Goal: Transaction & Acquisition: Purchase product/service

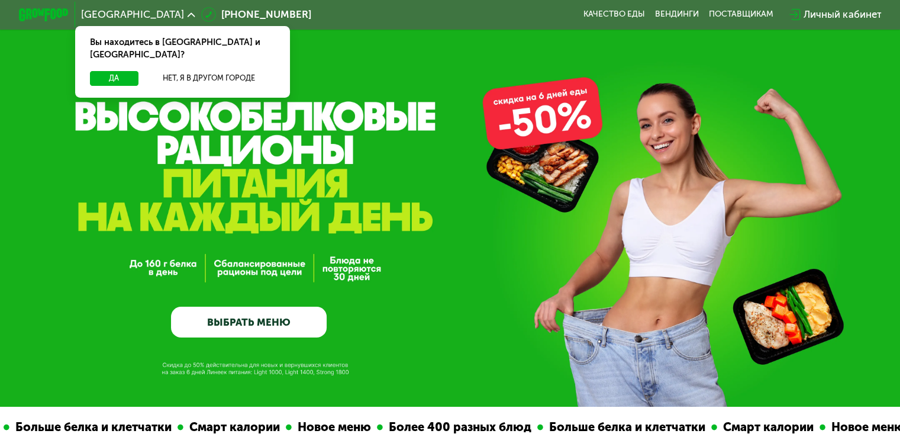
click at [805, 12] on div "Личный кабинет" at bounding box center [835, 14] width 92 height 15
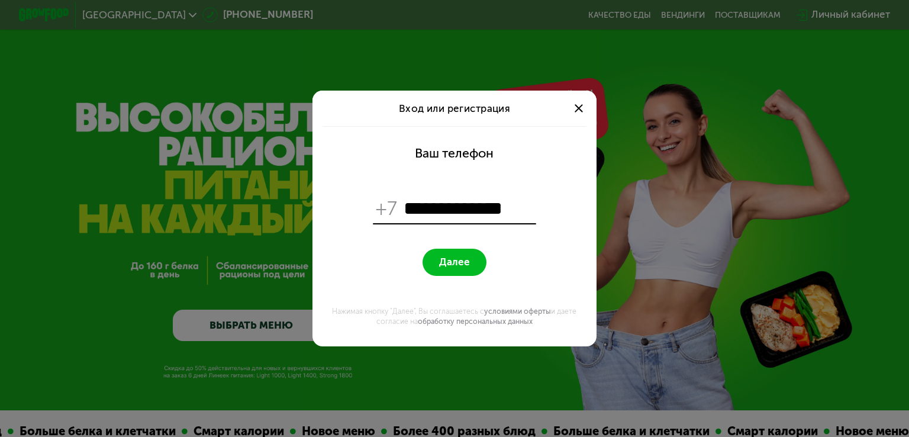
type input "**********"
click at [452, 263] on span "Далее" at bounding box center [454, 262] width 31 height 12
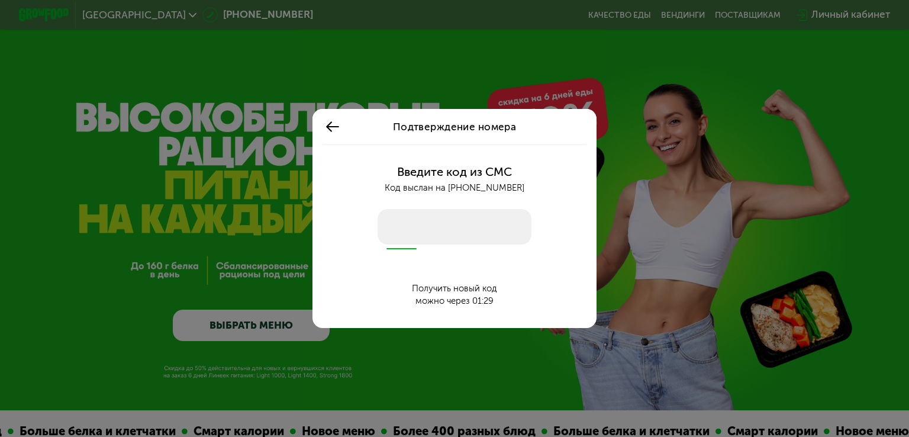
click at [434, 231] on input "number" at bounding box center [455, 227] width 154 height 36
click at [460, 224] on input "number" at bounding box center [455, 227] width 154 height 36
type input "****"
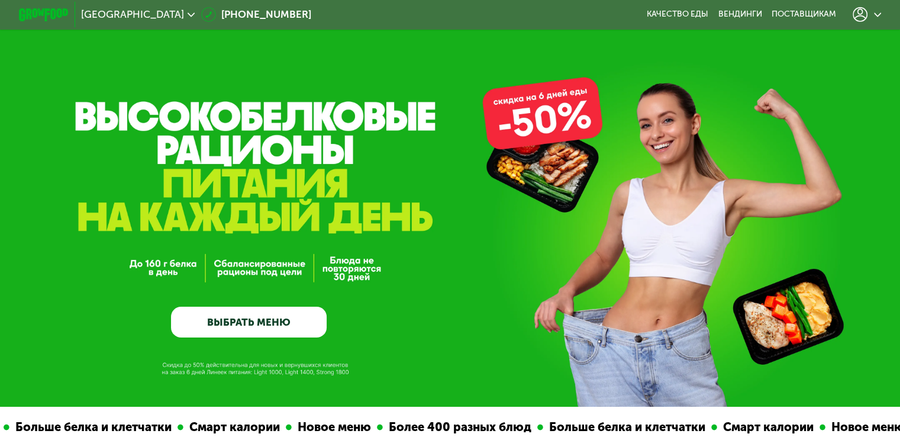
click at [873, 18] on div at bounding box center [867, 14] width 29 height 15
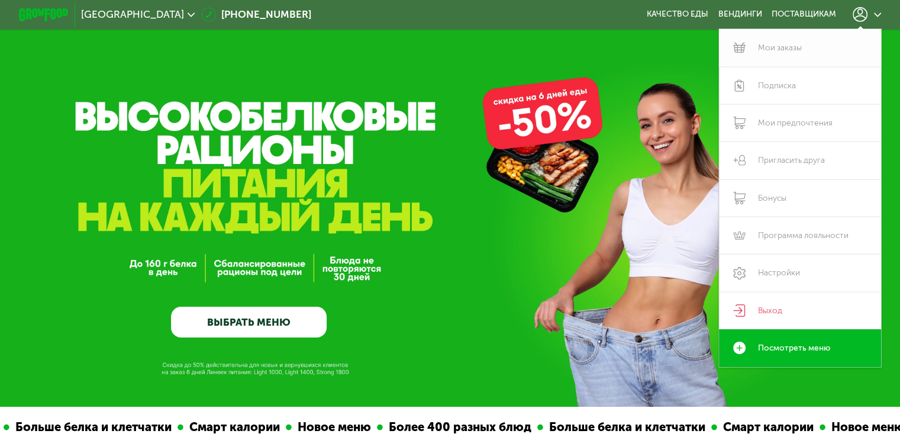
click at [731, 56] on link "Мои заказы" at bounding box center [800, 47] width 163 height 37
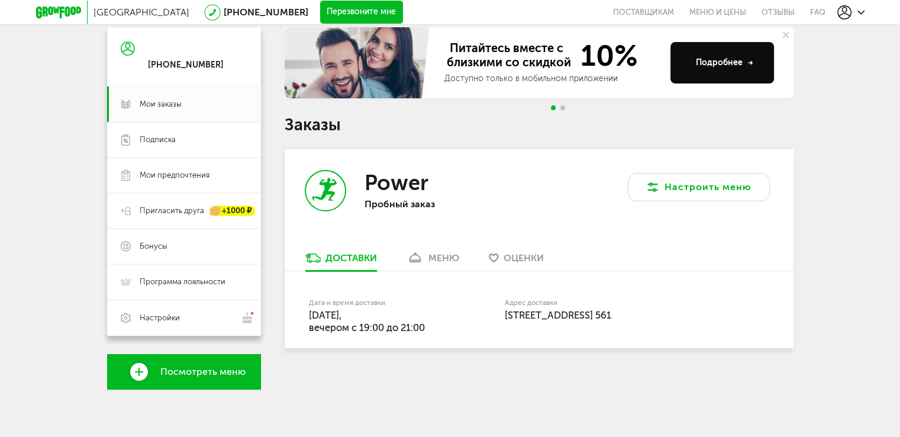
click at [427, 256] on link "меню" at bounding box center [433, 260] width 65 height 19
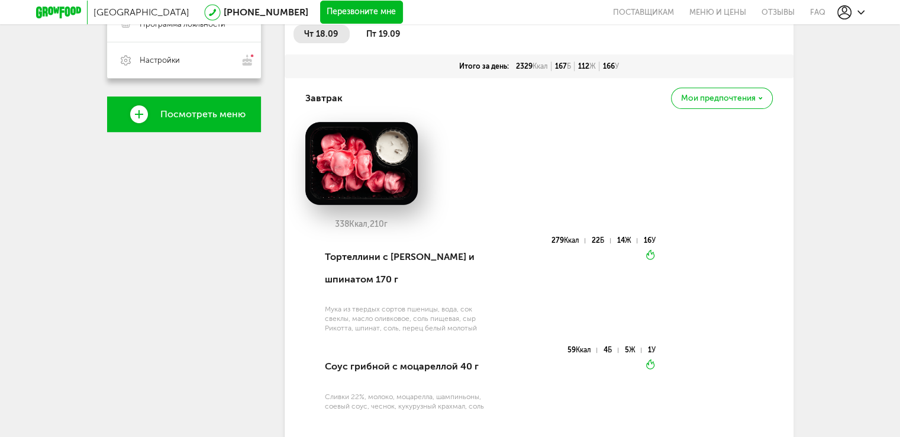
scroll to position [350, 0]
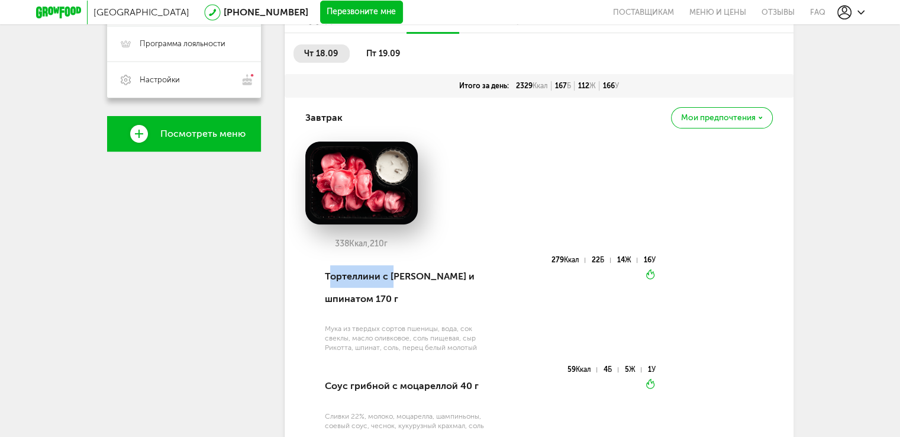
drag, startPoint x: 328, startPoint y: 275, endPoint x: 395, endPoint y: 280, distance: 67.6
click at [395, 280] on div "Тортеллини с рикоттой и шпинатом 170 г" at bounding box center [407, 287] width 164 height 63
click at [355, 279] on div "Тортеллини с рикоттой и шпинатом 170 г" at bounding box center [407, 287] width 164 height 63
drag, startPoint x: 322, startPoint y: 275, endPoint x: 371, endPoint y: 301, distance: 55.9
click at [371, 301] on div "Тортеллини с рикоттой и шпинатом 170 г Мука из твердых сортов пшеницы, вода, со…" at bounding box center [405, 311] width 167 height 110
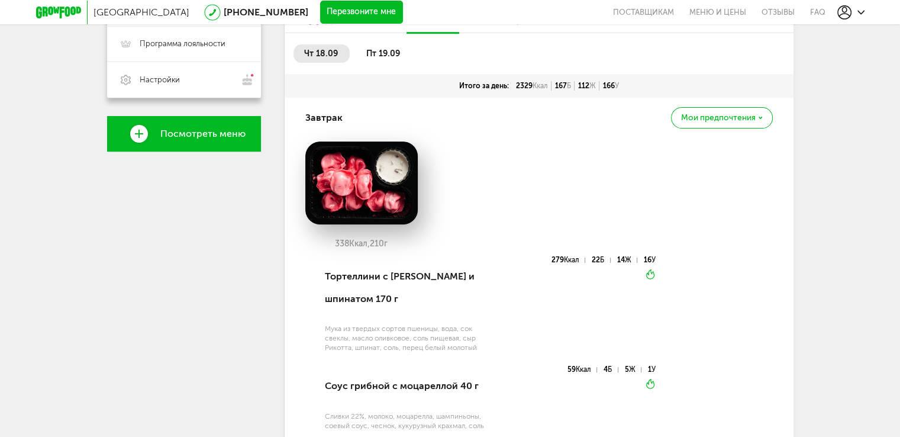
drag, startPoint x: 368, startPoint y: 299, endPoint x: 391, endPoint y: 304, distance: 23.0
click at [391, 304] on div "Тортеллини с рикоттой и шпинатом 170 г" at bounding box center [407, 287] width 164 height 63
drag, startPoint x: 371, startPoint y: 300, endPoint x: 323, endPoint y: 276, distance: 54.0
click at [320, 277] on div "Тортеллини с рикоттой и шпинатом 170 г Мука из твердых сортов пшеницы, вода, со…" at bounding box center [480, 350] width 351 height 188
copy div "Тортеллини с рикоттой и шпинатом"
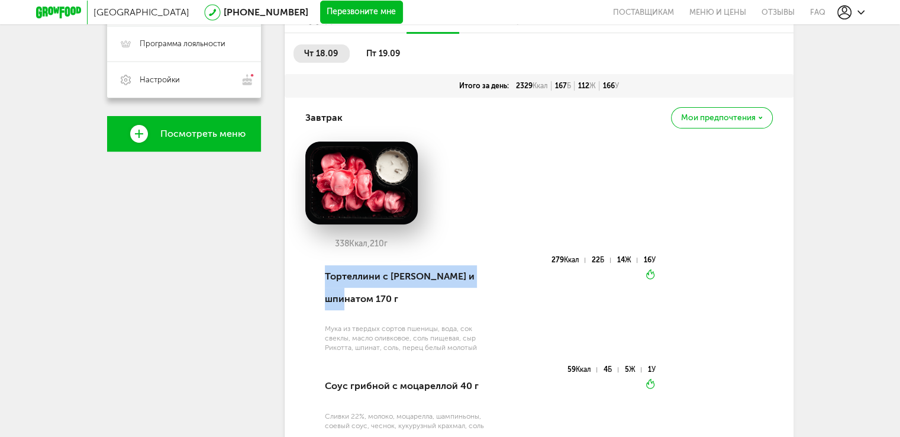
click at [362, 276] on div "Тортеллини с рикоттой и шпинатом 170 г" at bounding box center [407, 287] width 164 height 63
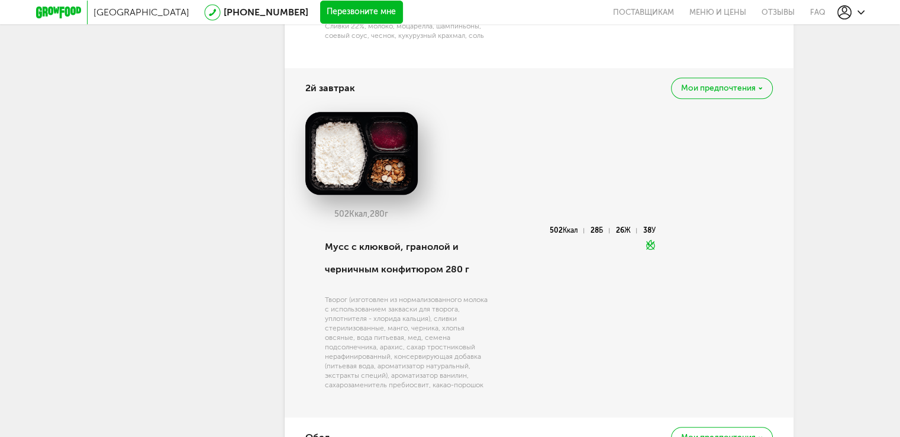
scroll to position [705, 0]
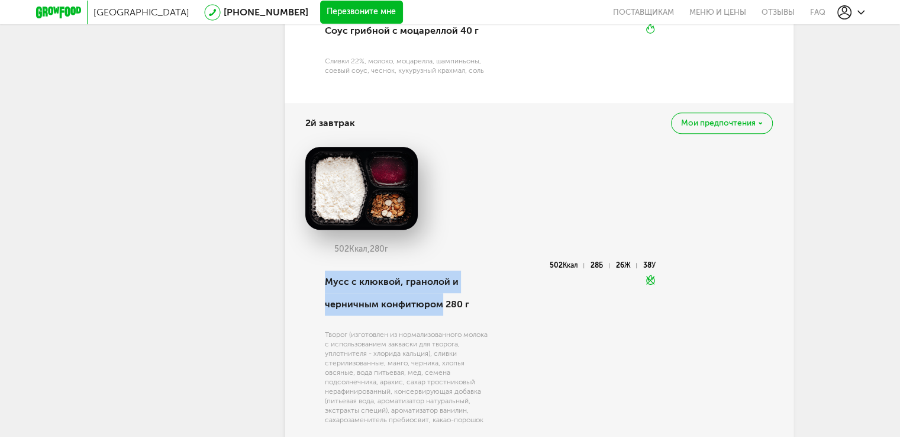
drag, startPoint x: 325, startPoint y: 278, endPoint x: 440, endPoint y: 302, distance: 117.3
click at [440, 302] on div "Мусс с клюквой, гранолой и черничным конфитюром 280 г" at bounding box center [407, 293] width 164 height 63
copy div "Мусс с клюквой, гранолой и черничным конфитюром"
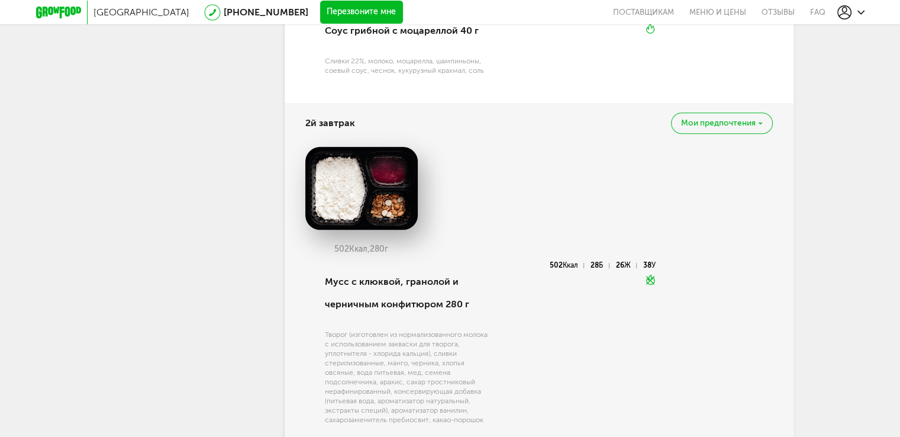
click at [533, 244] on div "502 Ккал, 280 г" at bounding box center [538, 204] width 467 height 115
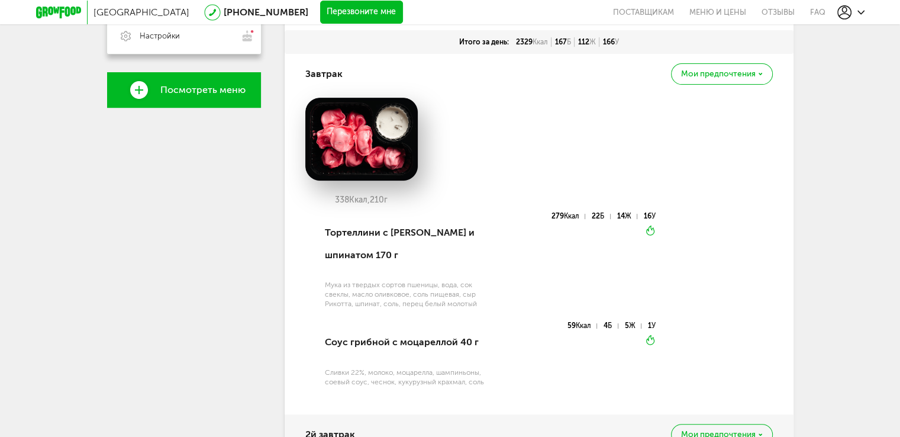
scroll to position [350, 0]
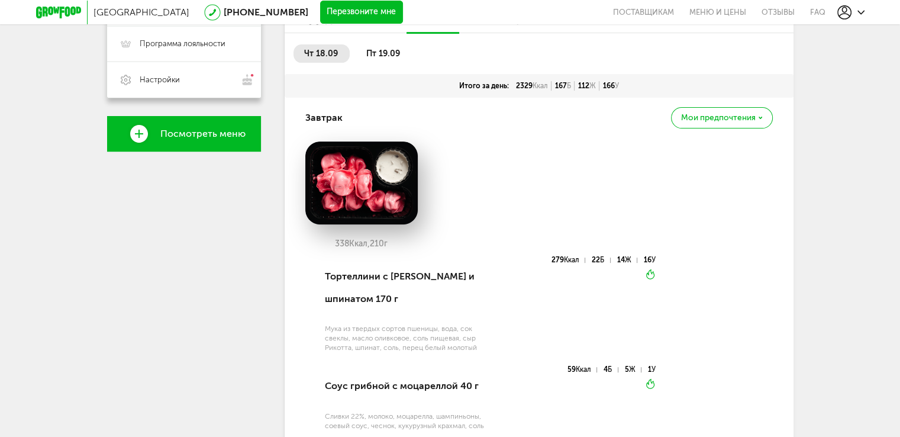
click at [376, 54] on span "пт 19.09" at bounding box center [383, 54] width 34 height 10
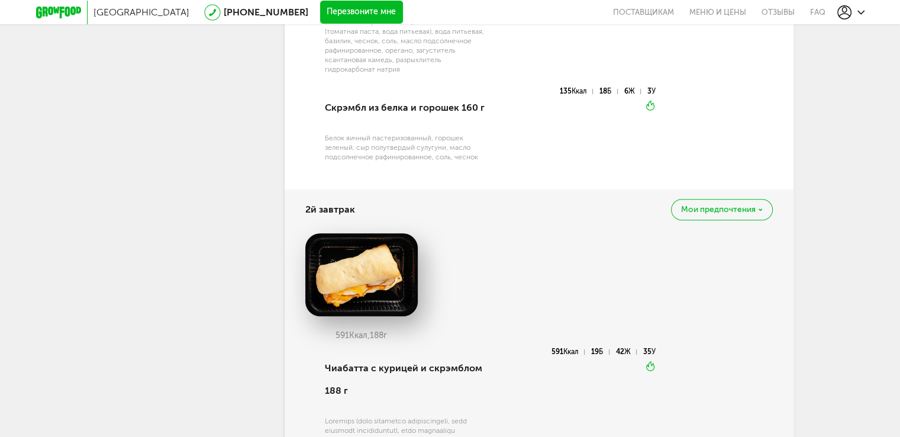
scroll to position [705, 0]
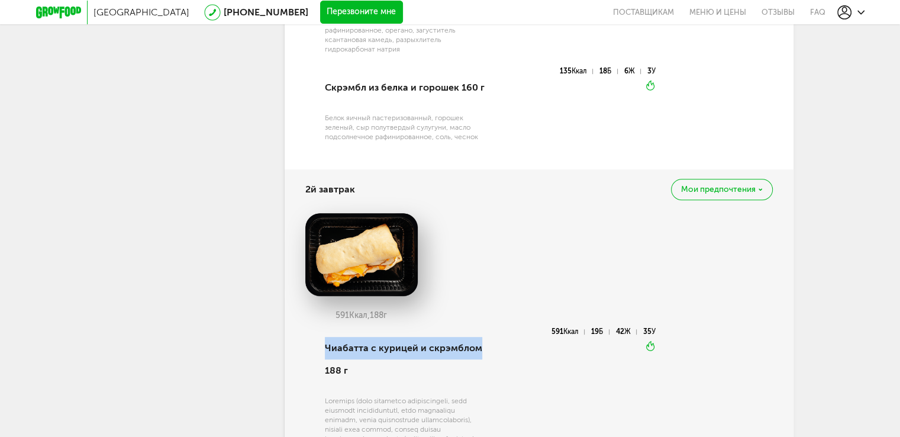
drag, startPoint x: 480, startPoint y: 346, endPoint x: 326, endPoint y: 351, distance: 154.5
click at [326, 353] on div "Чиабатта с курицей и скрэмблом 188 г" at bounding box center [407, 359] width 164 height 63
copy div "Чиабатта с курицей и скрэмблом"
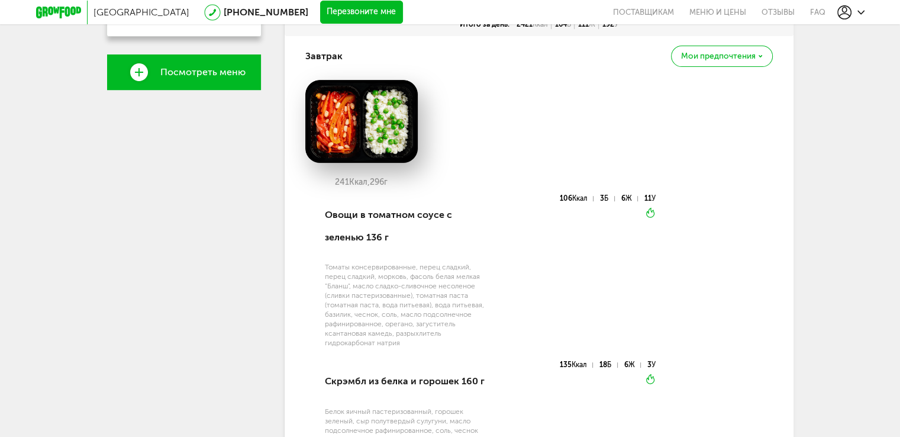
scroll to position [469, 0]
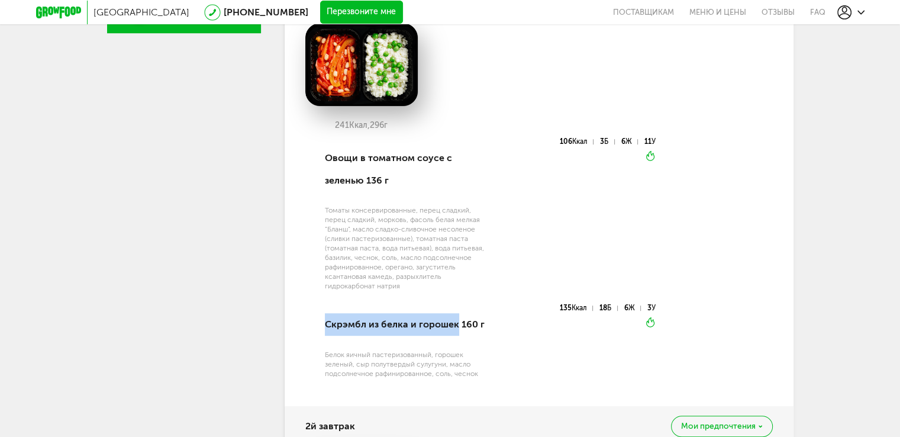
drag, startPoint x: 325, startPoint y: 320, endPoint x: 455, endPoint y: 327, distance: 129.8
click at [455, 327] on div "Скрэмбл из белка и горошек 160 г" at bounding box center [407, 324] width 164 height 40
copy div "Скрэмбл из белка и горошек"
click at [473, 197] on div "Овощи в томатном соусе с зеленью 136 г" at bounding box center [407, 169] width 164 height 63
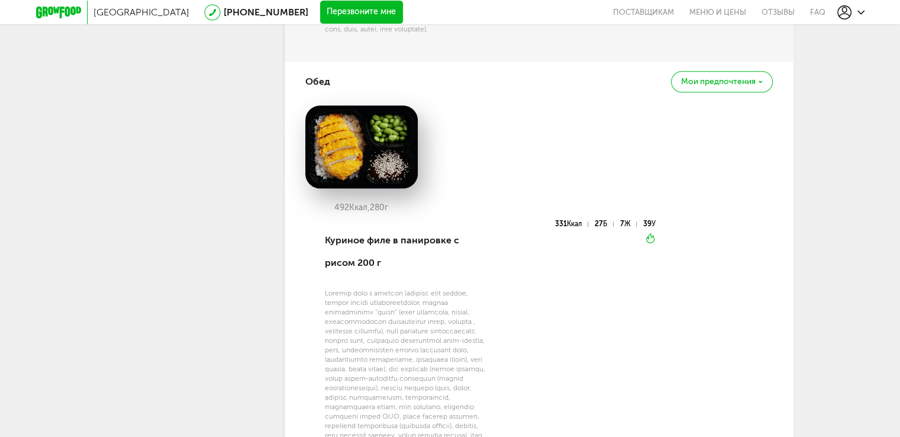
scroll to position [1297, 0]
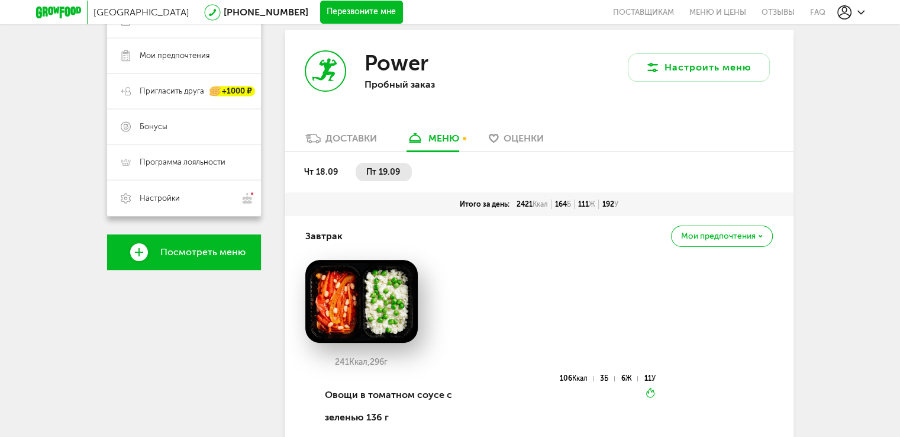
click at [331, 172] on span "чт 18.09" at bounding box center [321, 172] width 34 height 10
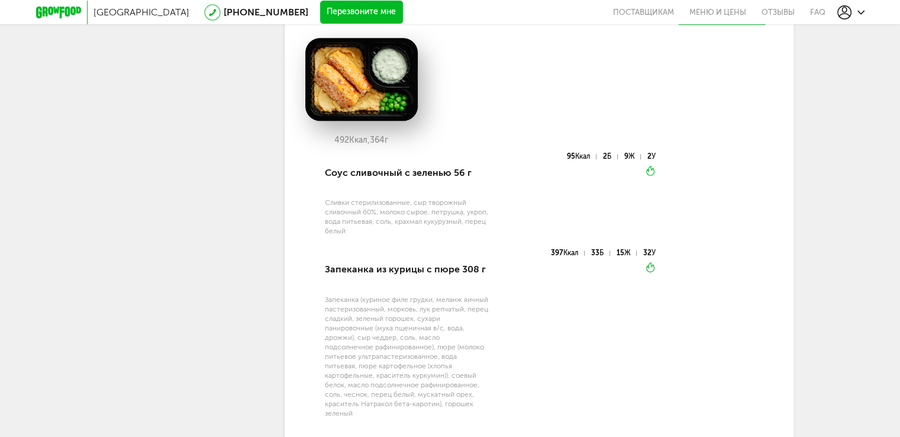
scroll to position [1179, 0]
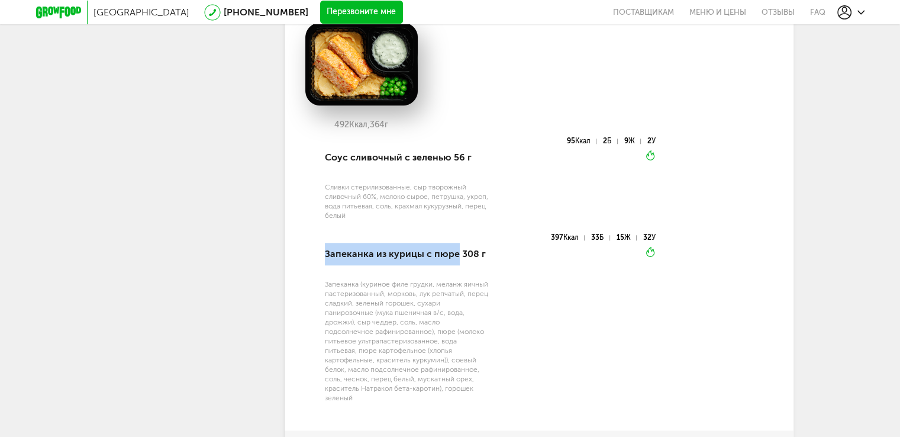
drag, startPoint x: 455, startPoint y: 251, endPoint x: 327, endPoint y: 257, distance: 128.5
click at [327, 257] on div "Запеканка из курицы с пюре 308 г" at bounding box center [407, 254] width 164 height 40
copy div "Запеканка из курицы с пюре"
click at [351, 254] on div "Запеканка из курицы с пюре 308 г" at bounding box center [407, 254] width 164 height 40
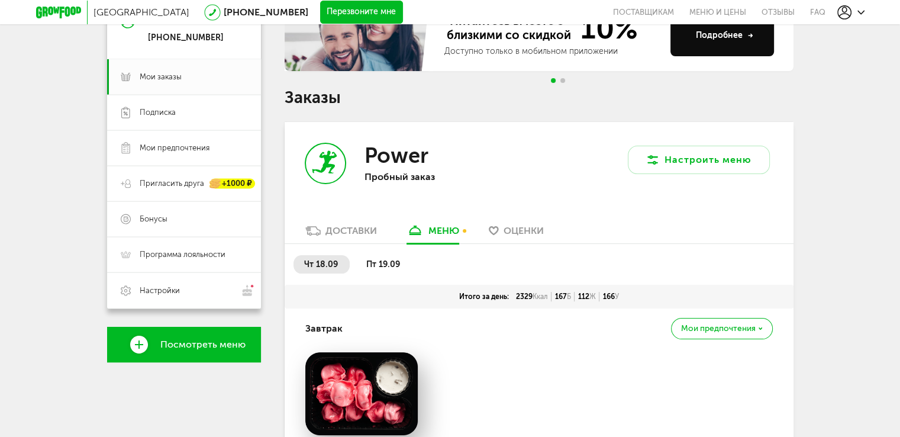
scroll to position [114, 0]
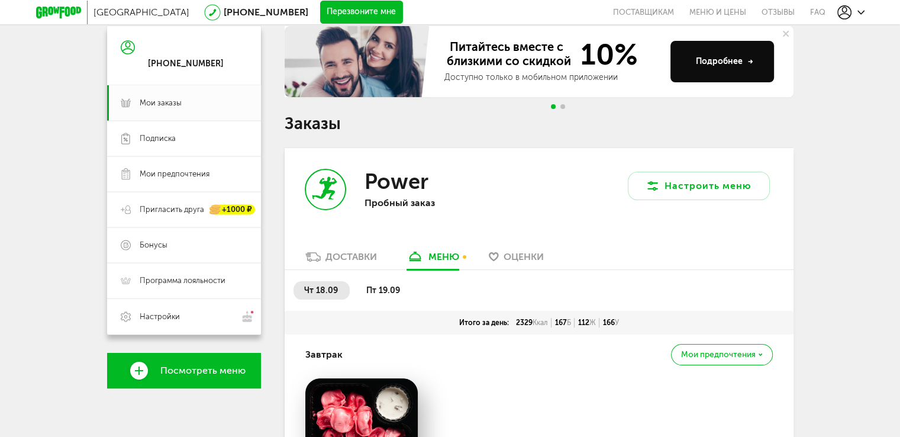
drag, startPoint x: 379, startPoint y: 285, endPoint x: 382, endPoint y: 275, distance: 11.1
click at [379, 285] on span "пт 19.09" at bounding box center [383, 290] width 34 height 10
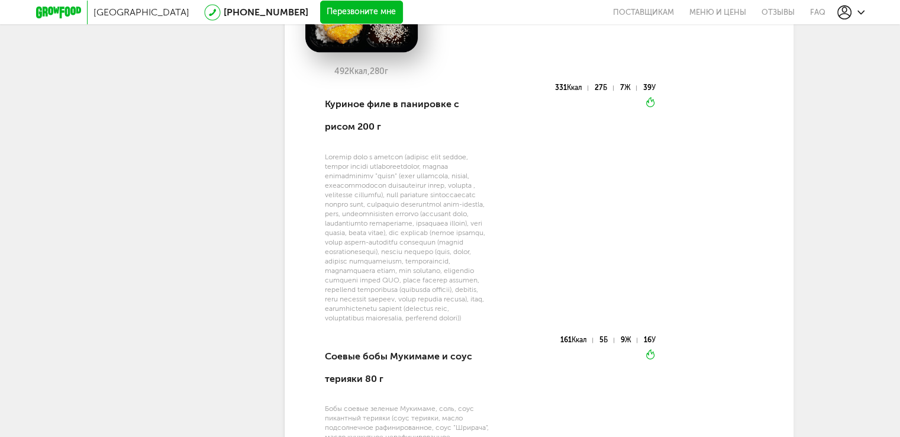
scroll to position [1415, 0]
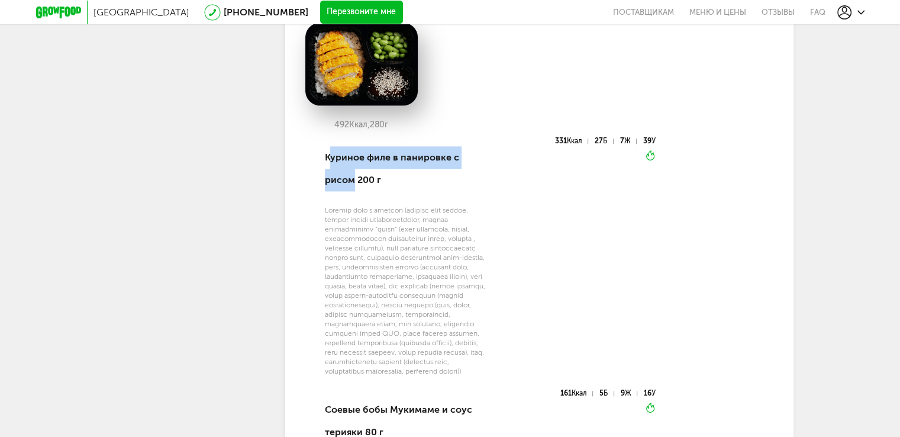
drag, startPoint x: 330, startPoint y: 184, endPoint x: 346, endPoint y: 202, distance: 23.9
click at [347, 201] on div "Куриное филе в панировке с рисом 200 г" at bounding box center [407, 168] width 164 height 63
drag, startPoint x: 330, startPoint y: 188, endPoint x: 351, endPoint y: 209, distance: 30.1
click at [351, 201] on div "Куриное филе в панировке с рисом 200 г" at bounding box center [407, 168] width 164 height 63
copy div "Куриное филе в панировке с рисом"
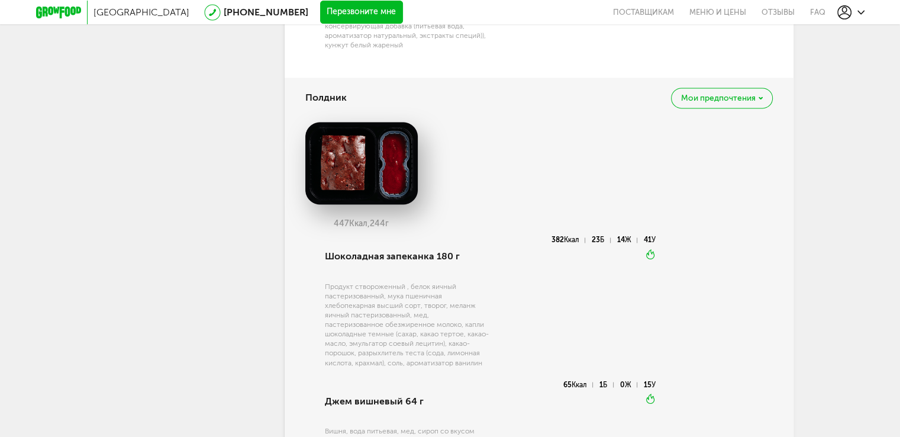
click at [454, 166] on div "447 Ккал, 244 г Шоколадная запеканка 180 г Продукт створоженный , белок яичный …" at bounding box center [538, 295] width 467 height 354
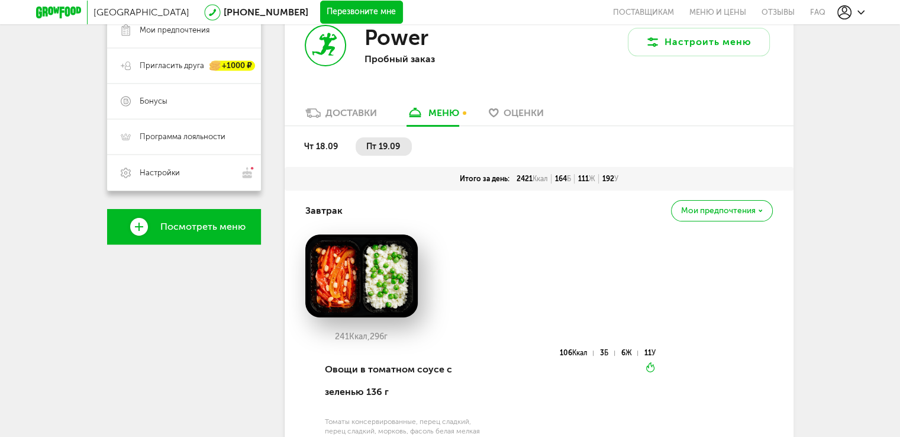
scroll to position [114, 0]
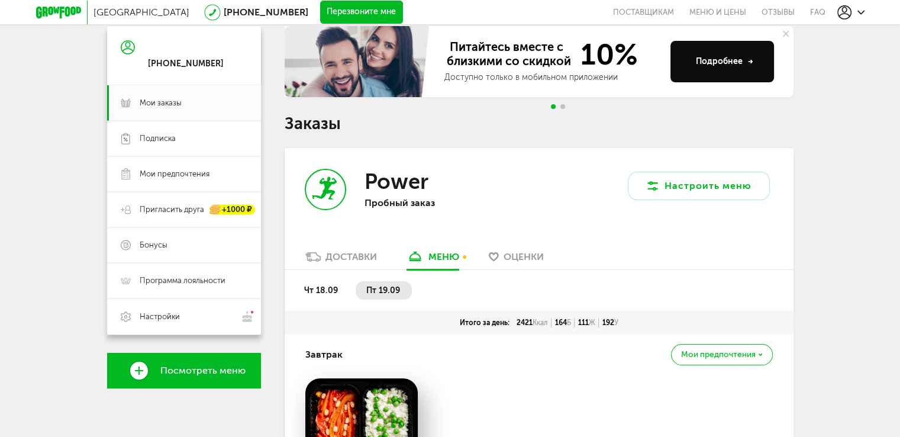
click at [326, 291] on span "чт 18.09" at bounding box center [321, 290] width 34 height 10
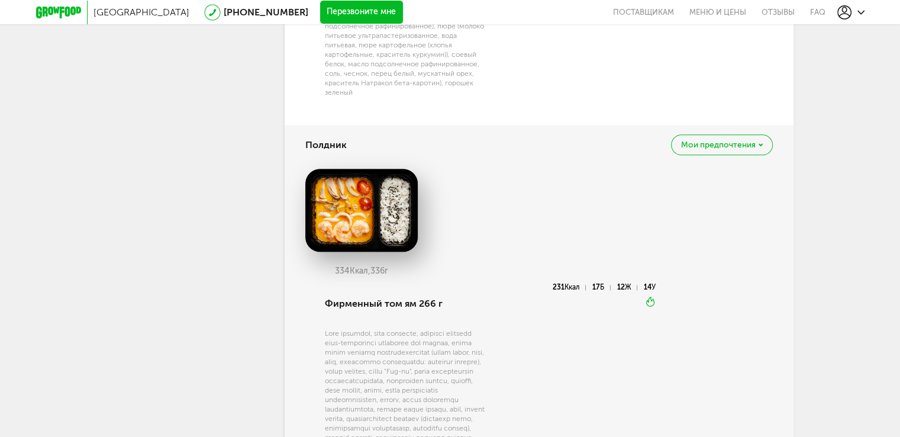
scroll to position [1534, 0]
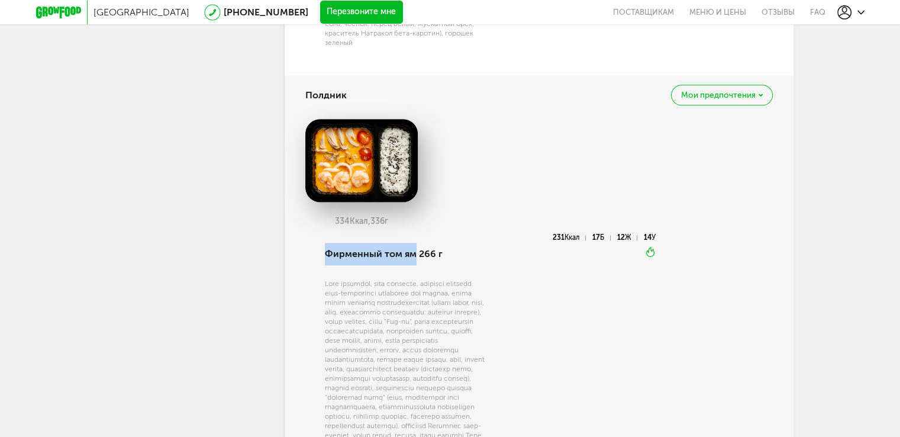
drag, startPoint x: 326, startPoint y: 250, endPoint x: 415, endPoint y: 254, distance: 88.9
click at [415, 254] on div "Фирменный том ям 266 г" at bounding box center [407, 254] width 164 height 40
copy div "Фирменный том ям"
click at [405, 254] on div "Фирменный том ям 266 г" at bounding box center [407, 254] width 164 height 40
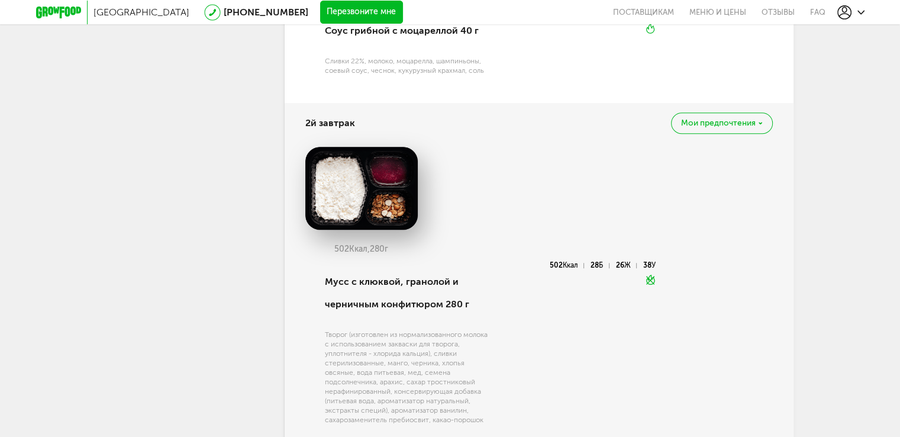
scroll to position [350, 0]
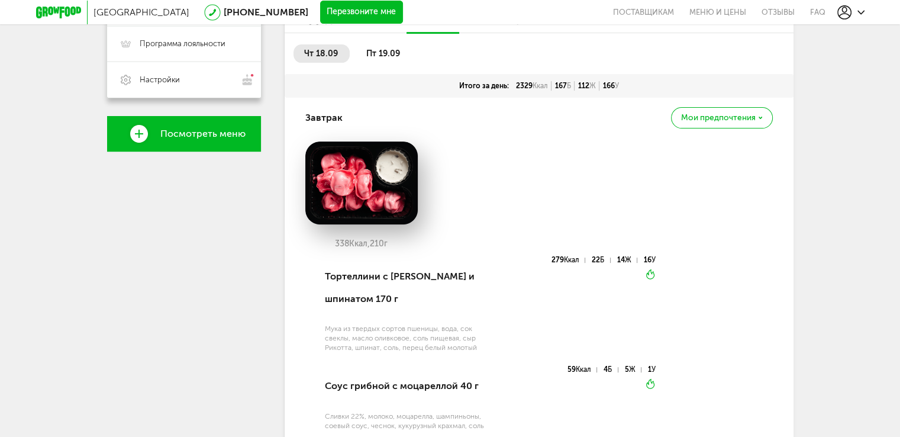
click at [380, 53] on span "пт 19.09" at bounding box center [383, 54] width 34 height 10
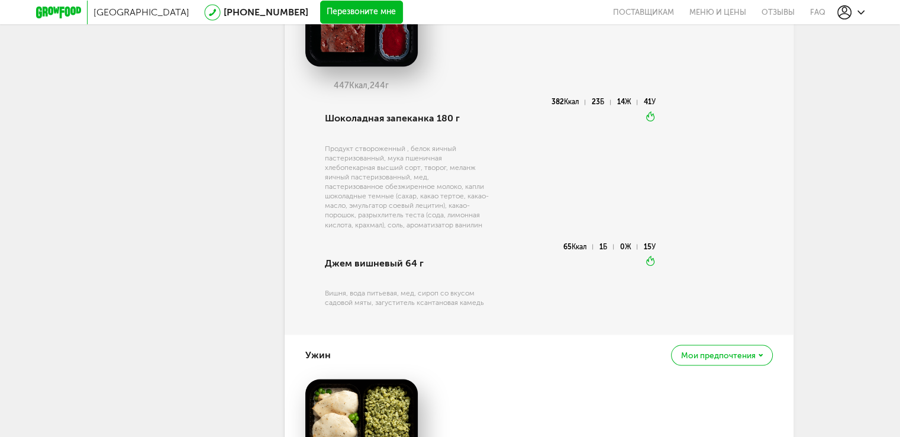
scroll to position [2007, 0]
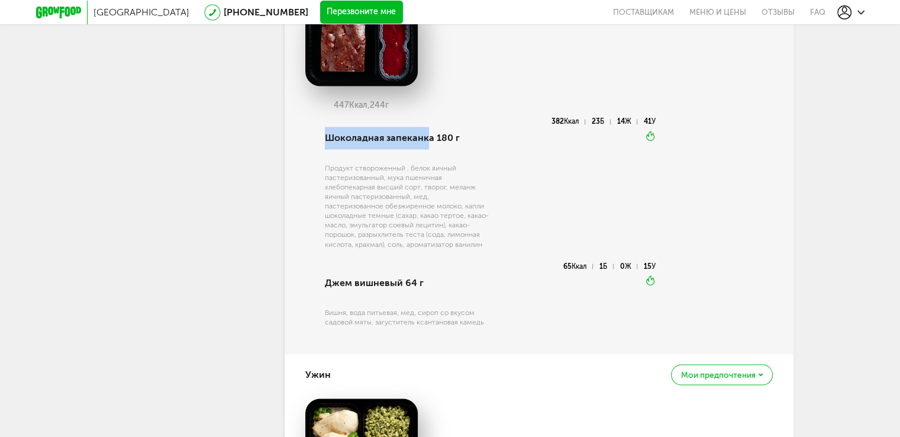
drag, startPoint x: 429, startPoint y: 183, endPoint x: 327, endPoint y: 188, distance: 102.5
click at [327, 158] on div "Шоколадная запеканка 180 г" at bounding box center [407, 138] width 164 height 40
copy div "Шоколадная запеканк"
click at [431, 158] on div "Шоколадная запеканка 180 г" at bounding box center [407, 138] width 164 height 40
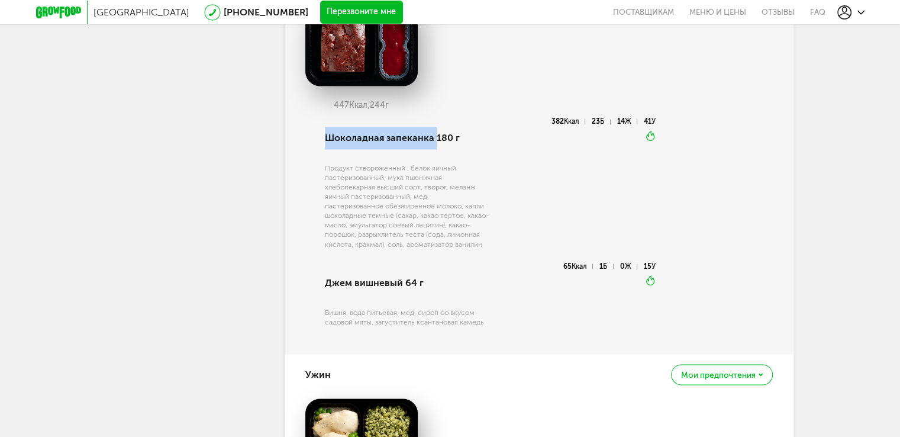
drag, startPoint x: 431, startPoint y: 186, endPoint x: 339, endPoint y: 194, distance: 92.1
click at [339, 158] on div "Шоколадная запеканка 180 г" at bounding box center [407, 138] width 164 height 40
click at [452, 233] on div "Продукт створоженный , белок яичный пастеризованный, мука пшеничная хлебопекарн…" at bounding box center [407, 205] width 164 height 85
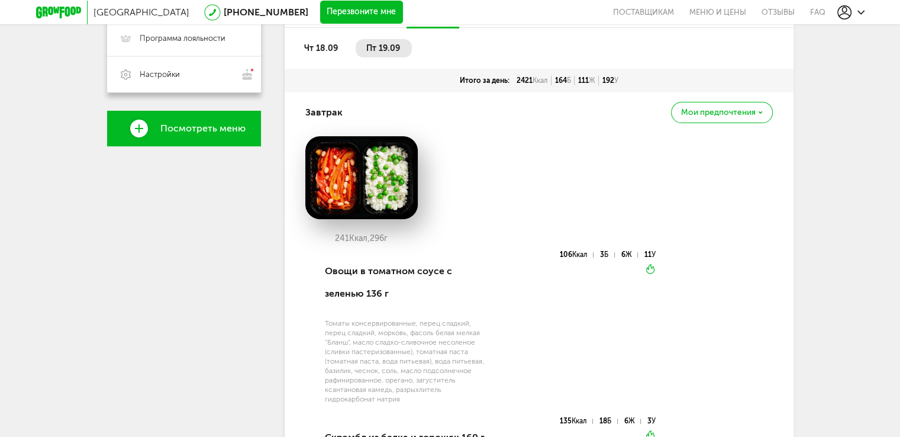
scroll to position [350, 0]
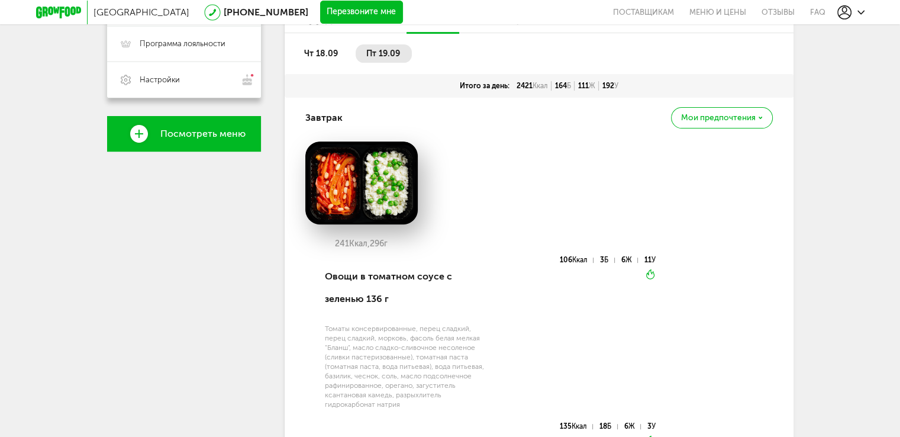
click at [334, 44] on li "чт 18.09" at bounding box center [322, 53] width 56 height 18
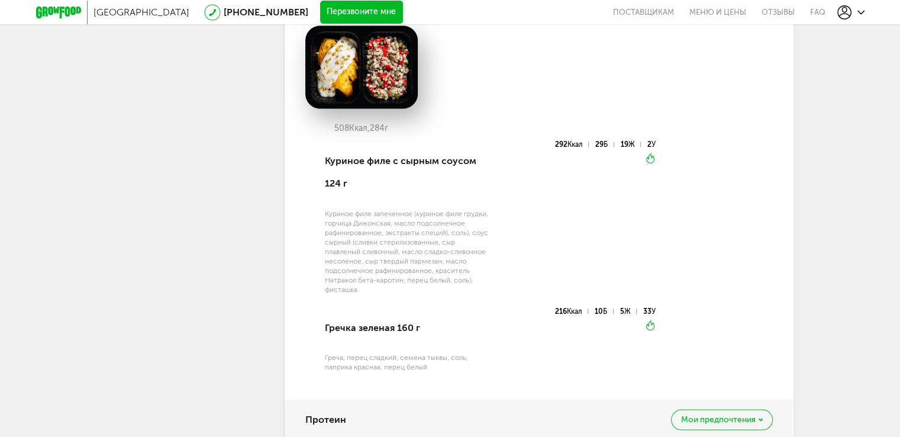
scroll to position [2126, 0]
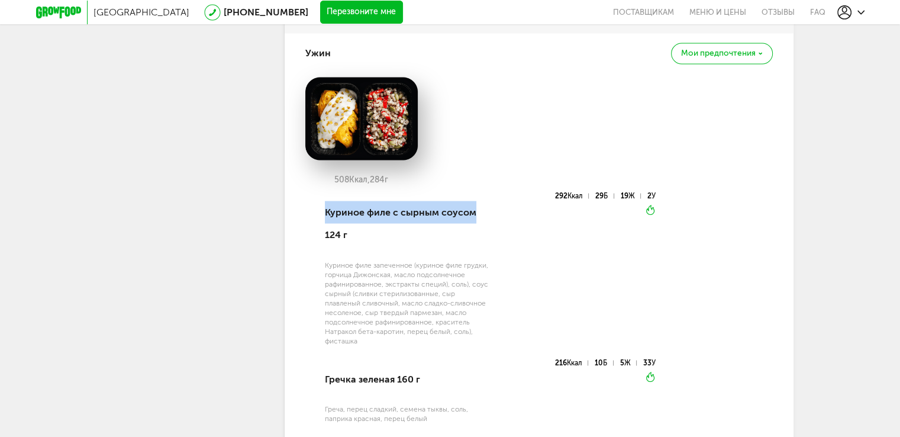
drag, startPoint x: 325, startPoint y: 245, endPoint x: 480, endPoint y: 242, distance: 154.5
click at [480, 242] on div "Куриное филе с сырным соусом 124 г" at bounding box center [407, 223] width 164 height 63
copy div "Куриное филе с сырным соусом"
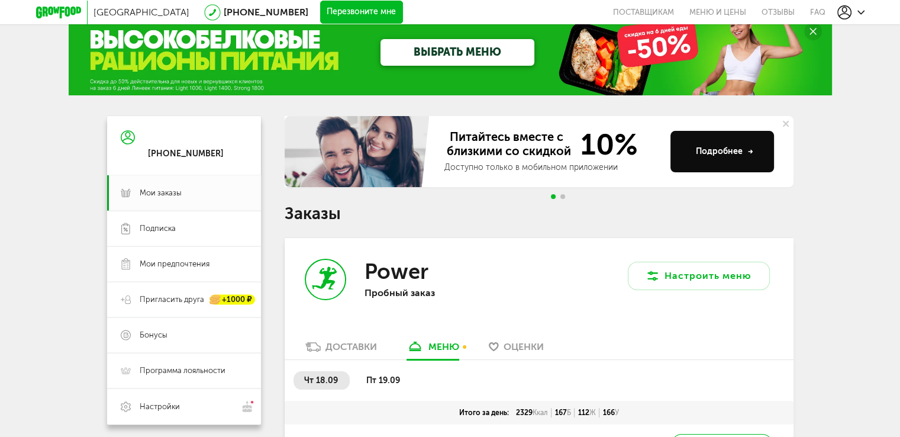
scroll to position [0, 0]
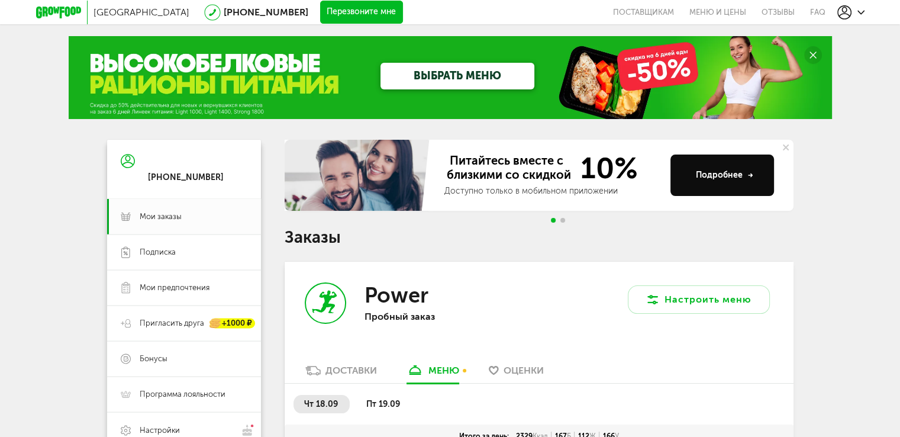
click at [327, 394] on div "чт 18.09 пт 19.09" at bounding box center [539, 403] width 509 height 41
click at [370, 403] on span "пт 19.09" at bounding box center [383, 404] width 34 height 10
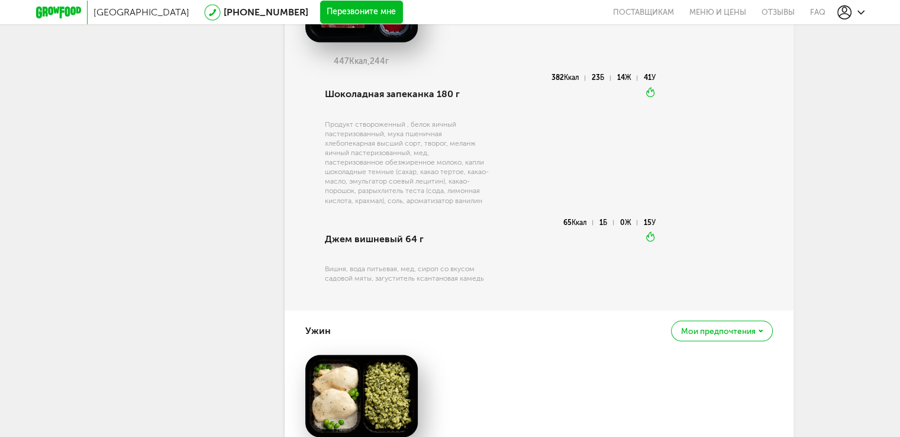
scroll to position [2485, 0]
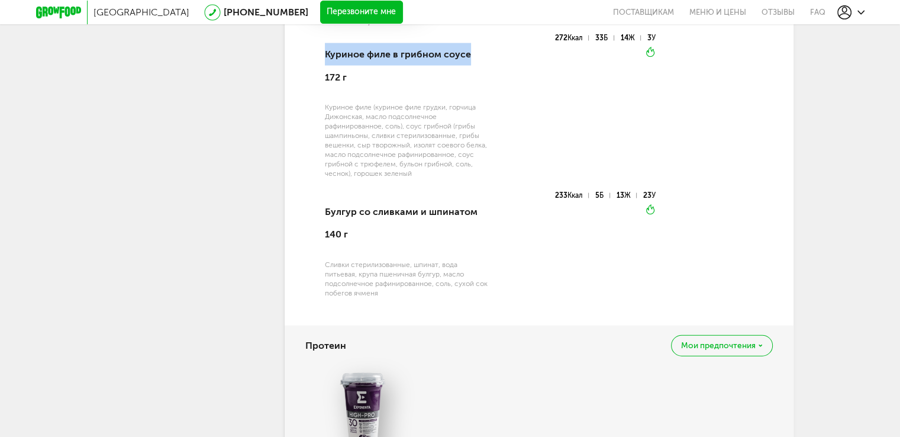
drag, startPoint x: 320, startPoint y: 96, endPoint x: 469, endPoint y: 107, distance: 148.9
click at [469, 107] on div "Куриное филе в грибном соусе 172 г Куриное филе (куриное филе грудки, горчица Д…" at bounding box center [480, 172] width 351 height 277
copy div "Куриное филе в грибном соусе"
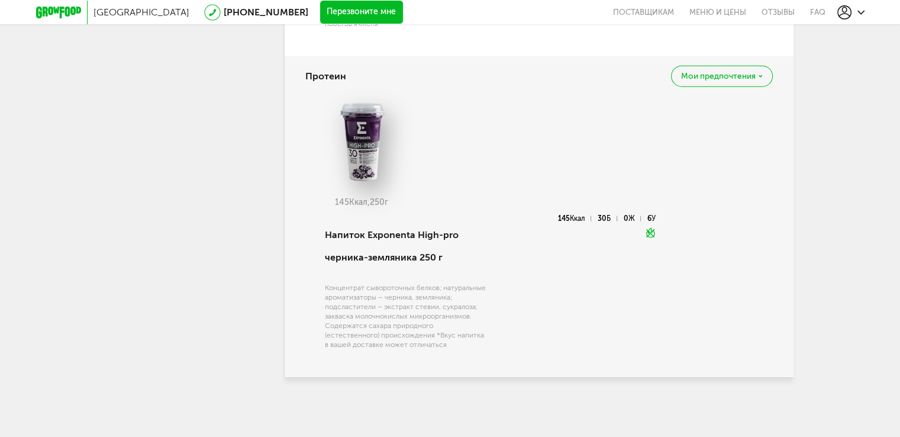
scroll to position [2803, 0]
click at [431, 179] on div "145 Ккал, 250 г" at bounding box center [538, 157] width 467 height 115
drag, startPoint x: 338, startPoint y: 76, endPoint x: 291, endPoint y: 78, distance: 48.0
click at [291, 78] on div "Протеин Мои предпочтения 145 Ккал, 250 г Напиток Exponenta High-pro черника-зем…" at bounding box center [539, 216] width 509 height 321
click at [346, 75] on div "Протеин Мои предпочтения" at bounding box center [538, 76] width 467 height 40
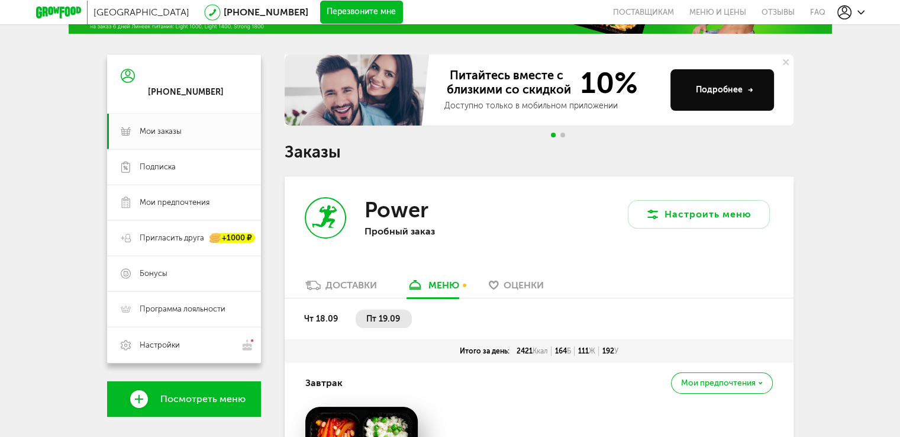
scroll to position [118, 0]
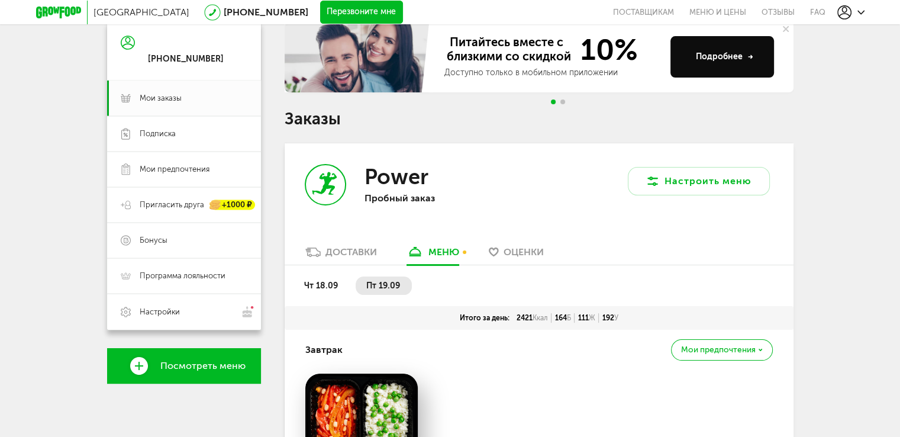
click at [381, 283] on span "пт 19.09" at bounding box center [383, 285] width 34 height 10
click at [337, 286] on span "чт 18.09" at bounding box center [321, 285] width 34 height 10
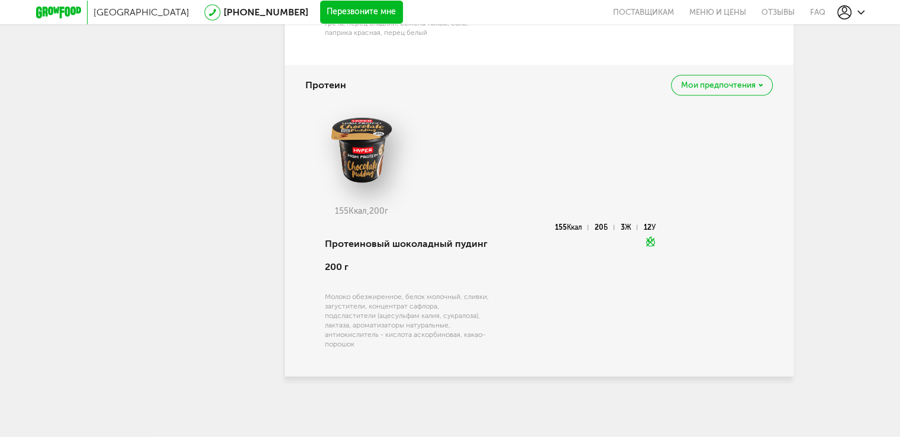
scroll to position [2539, 0]
drag, startPoint x: 486, startPoint y: 247, endPoint x: 319, endPoint y: 247, distance: 166.9
click at [319, 247] on div "Протеиновый шоколадный пудинг 200 г Молоко обезжиренное, белок молочный, сливки…" at bounding box center [480, 293] width 351 height 138
click at [386, 240] on div "Протеиновый шоколадный пудинг 200 г" at bounding box center [407, 255] width 164 height 63
